Goal: Task Accomplishment & Management: Use online tool/utility

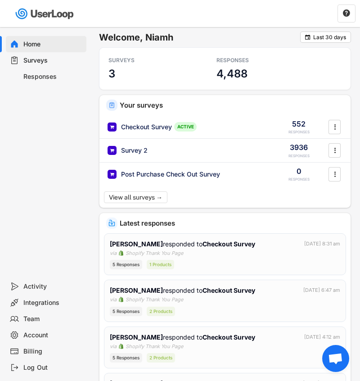
click at [40, 59] on div "Surveys" at bounding box center [52, 60] width 59 height 9
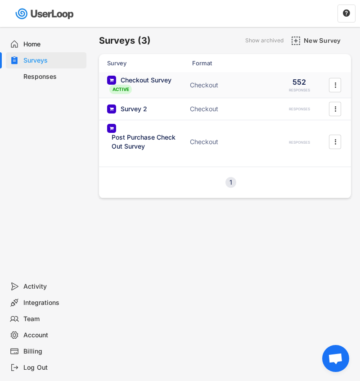
click at [246, 80] on div "Checkout Survey ACTIVE Checkout 552 RESPONSES " at bounding box center [225, 85] width 252 height 26
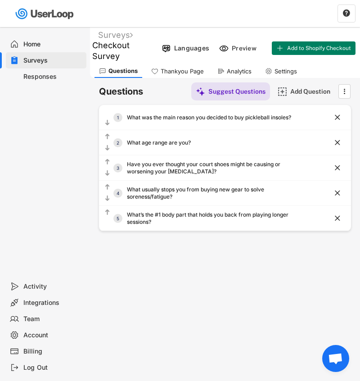
click at [243, 62] on div "Questions Thankyou Page Analytics Settings" at bounding box center [225, 70] width 270 height 16
click at [240, 68] on div "Analytics" at bounding box center [239, 72] width 25 height 8
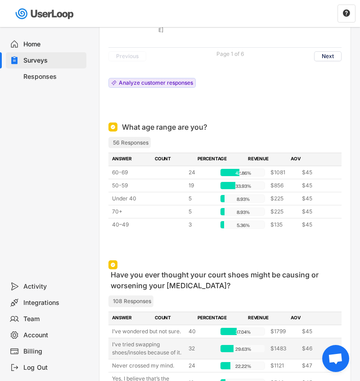
scroll to position [680, 0]
